Goal: Information Seeking & Learning: Learn about a topic

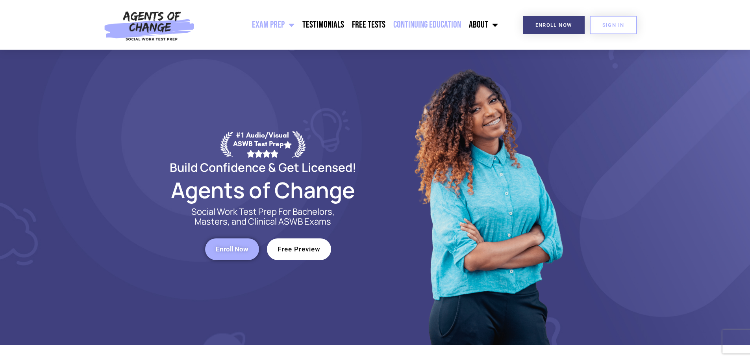
click at [429, 19] on link "Continuing Education" at bounding box center [427, 25] width 76 height 20
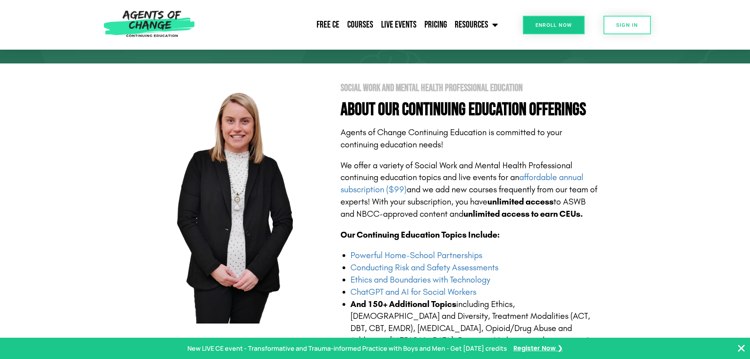
scroll to position [157, 0]
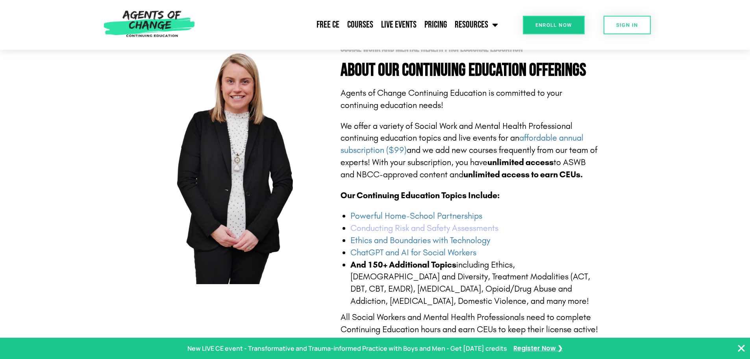
click at [413, 228] on link "Conducting Risk and Safety Assessments" at bounding box center [424, 228] width 148 height 10
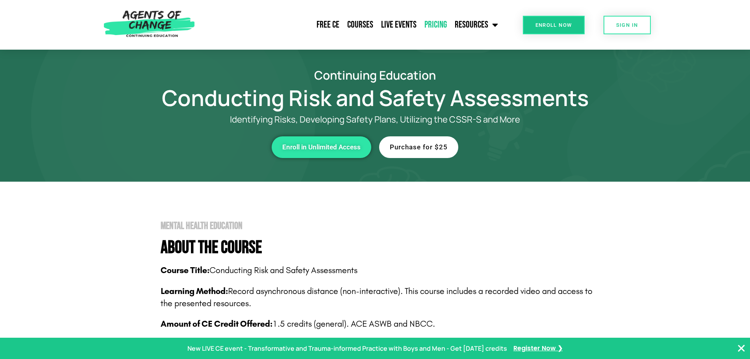
click at [434, 24] on link "Pricing" at bounding box center [435, 25] width 30 height 20
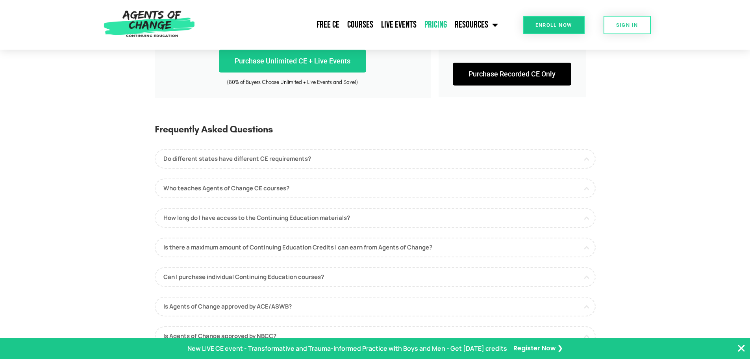
scroll to position [394, 0]
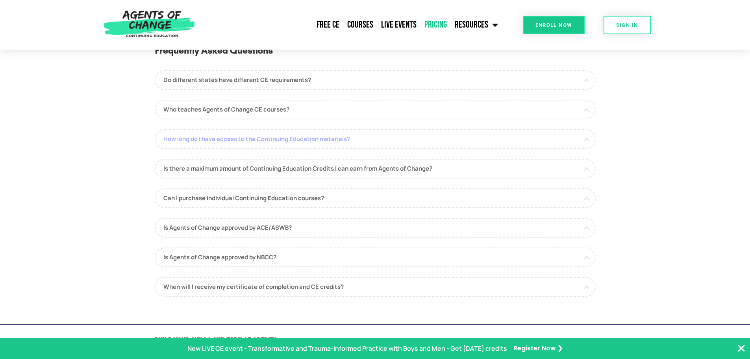
click at [254, 130] on link "How long do I have access to the Continuing Education materials?" at bounding box center [375, 139] width 441 height 20
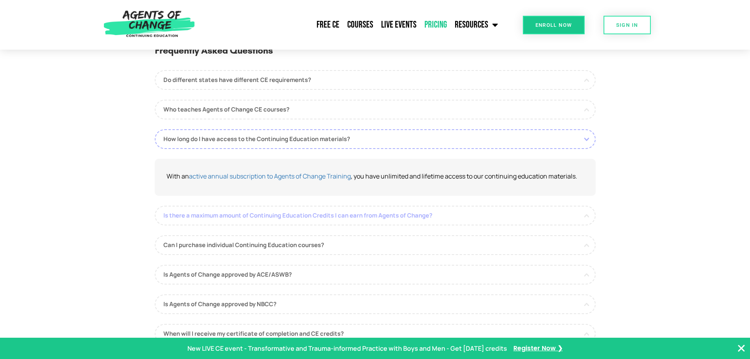
click at [266, 217] on link "Is there a maximum amount of Continuing Education Credits I can earn from Agent…" at bounding box center [375, 216] width 441 height 20
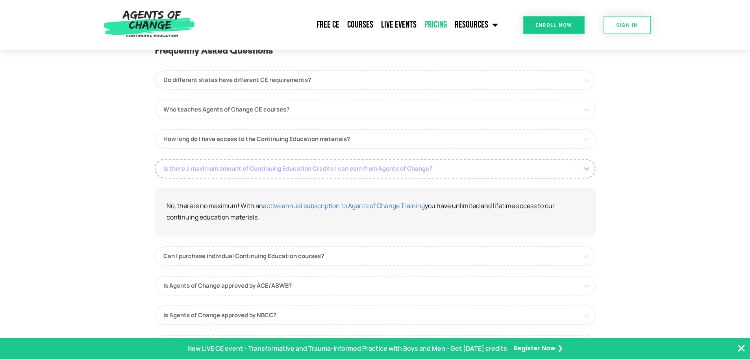
scroll to position [472, 0]
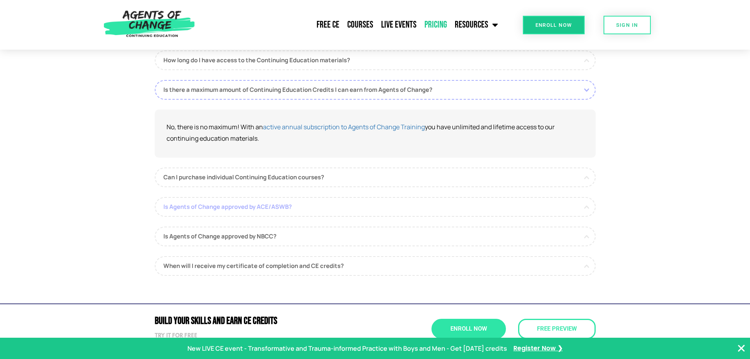
click at [266, 204] on link "Is Agents of Change approved by ACE/ASWB?" at bounding box center [375, 207] width 441 height 20
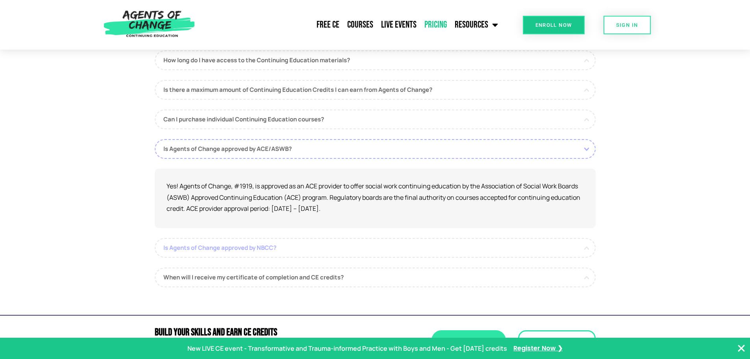
click at [203, 255] on link "Is Agents of Change approved by NBCC?" at bounding box center [375, 248] width 441 height 20
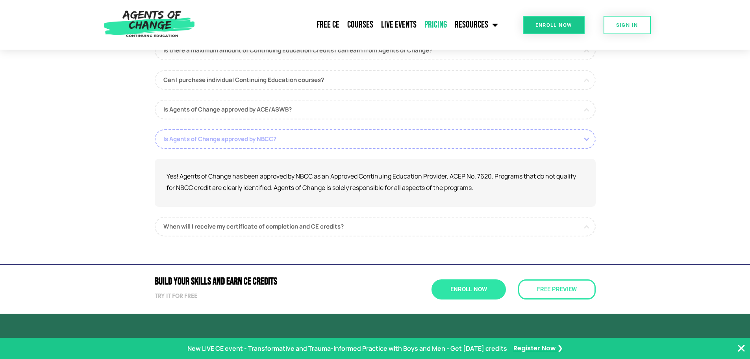
scroll to position [551, 0]
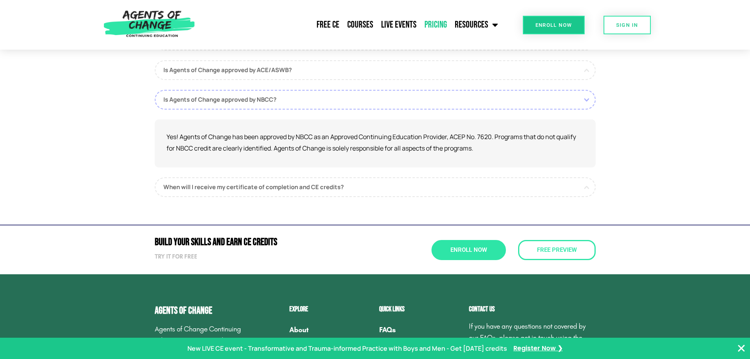
click at [204, 199] on div "Frequently Asked Questions Do different states have different CE requirements? …" at bounding box center [375, 52] width 441 height 335
click at [204, 183] on link "When will I receive my certificate of completion and CE credits?" at bounding box center [375, 187] width 441 height 20
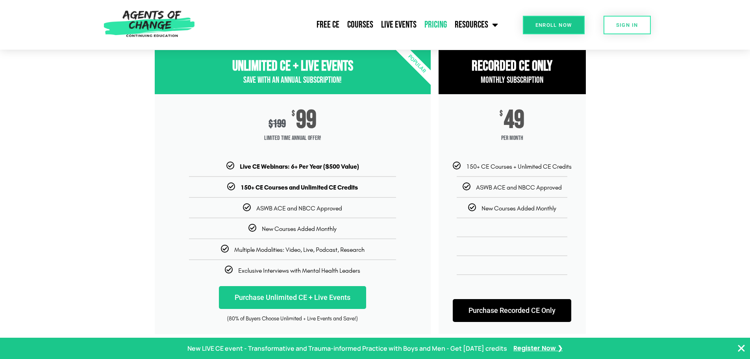
scroll to position [0, 0]
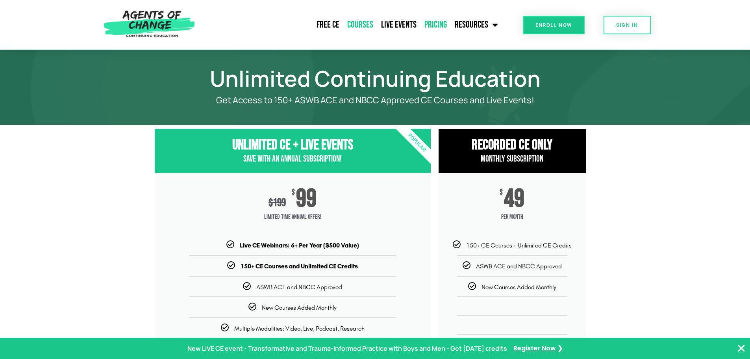
click at [362, 23] on link "Courses" at bounding box center [360, 25] width 34 height 20
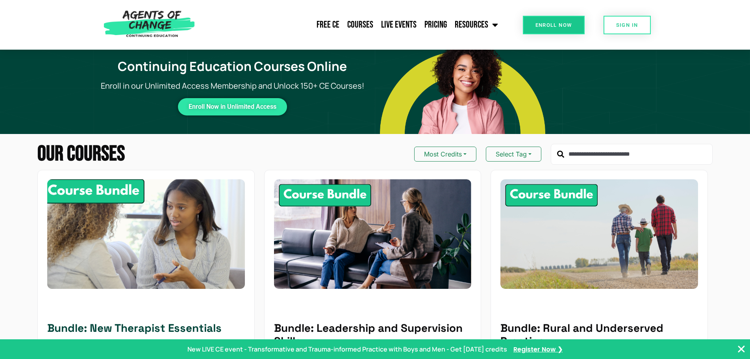
scroll to position [197, 0]
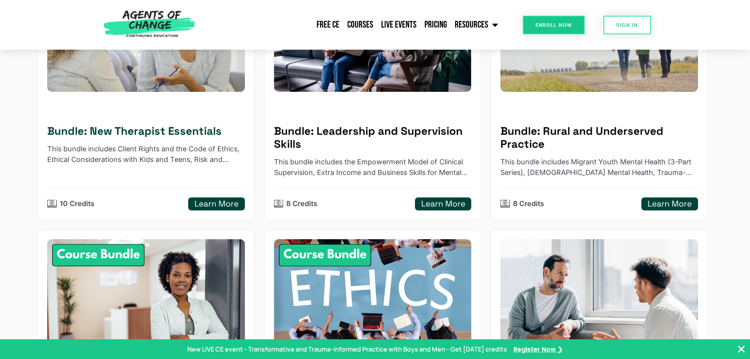
click at [228, 204] on h5 "Learn More" at bounding box center [216, 204] width 44 height 10
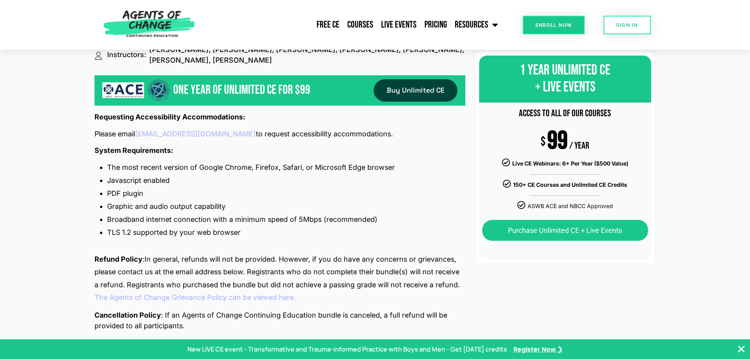
scroll to position [905, 0]
